Goal: Task Accomplishment & Management: Manage account settings

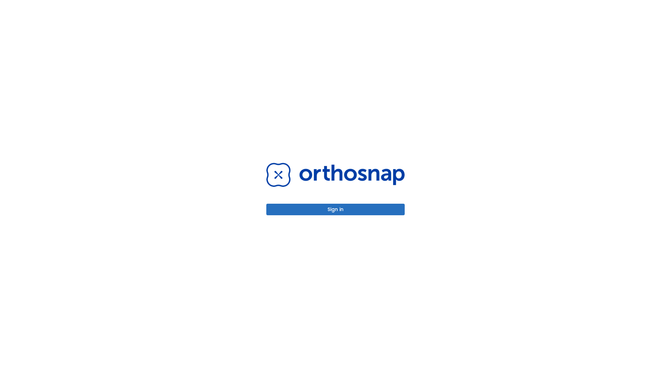
click at [336, 209] on button "Sign in" at bounding box center [336, 210] width 138 height 12
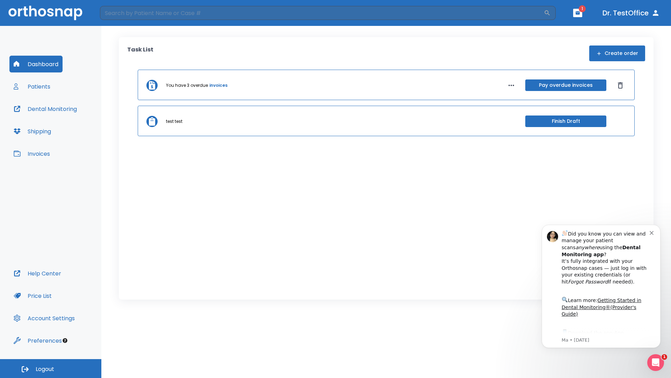
click at [51, 368] on span "Logout" at bounding box center [45, 369] width 19 height 8
